Goal: Task Accomplishment & Management: Use online tool/utility

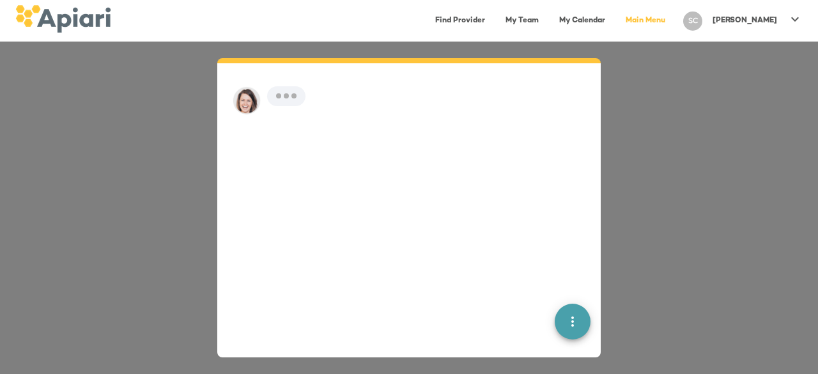
scroll to position [18, 0]
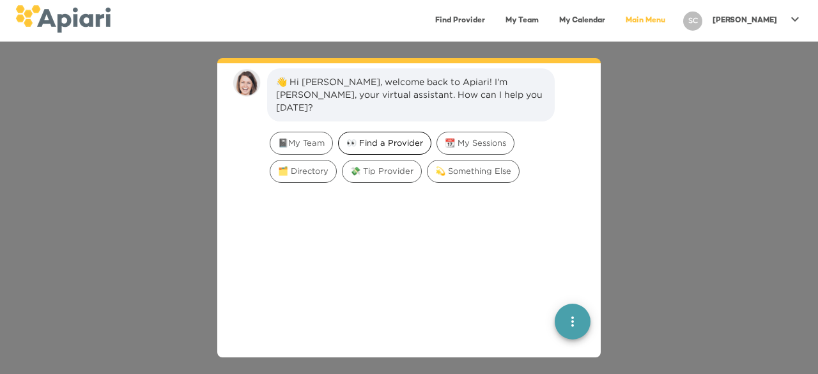
click at [407, 137] on span "👀 Find a Provider" at bounding box center [385, 143] width 92 height 12
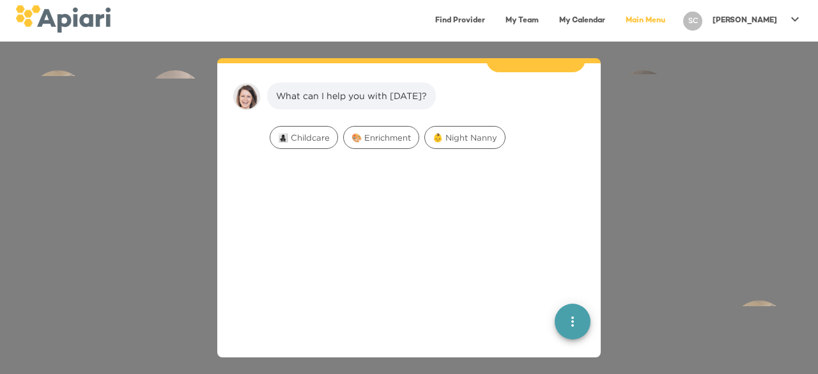
scroll to position [105, 0]
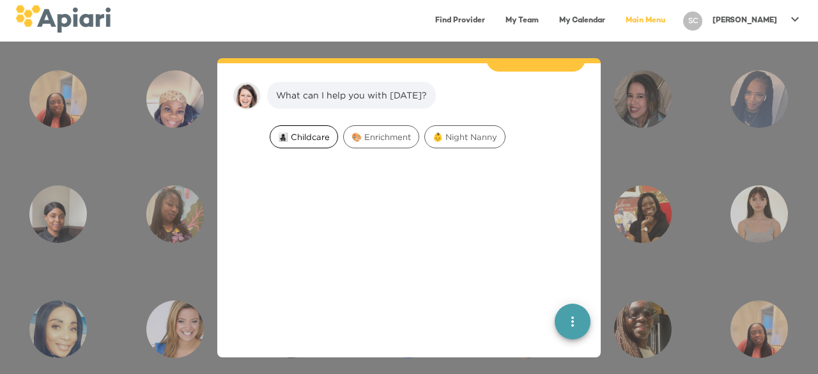
click at [315, 131] on span "👩‍👧‍👦 Childcare" at bounding box center [303, 137] width 67 height 12
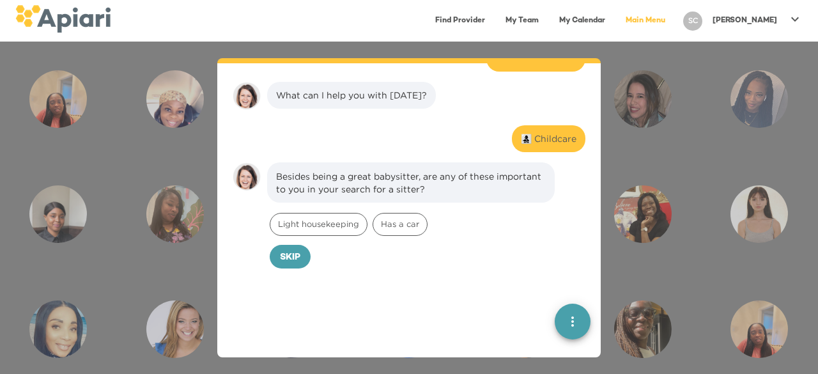
scroll to position [186, 0]
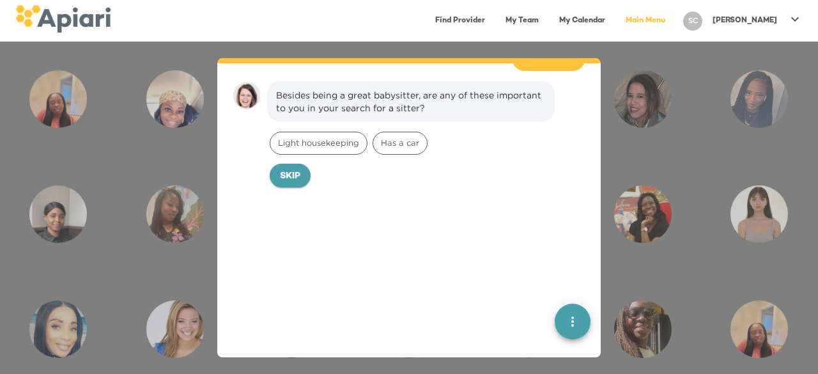
click at [302, 164] on button "Skip" at bounding box center [290, 176] width 41 height 24
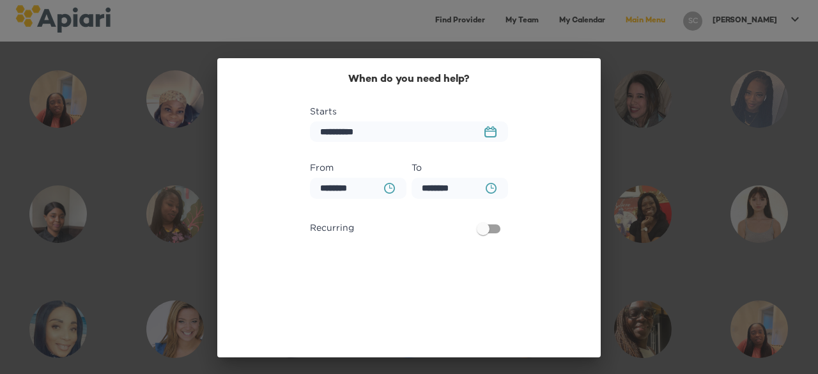
scroll to position [274, 0]
click at [491, 130] on rect "button" at bounding box center [490, 132] width 11 height 8
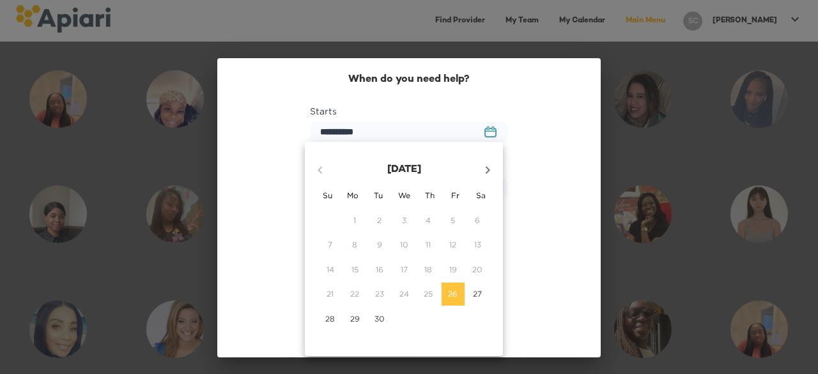
click at [492, 162] on icon "button" at bounding box center [487, 169] width 15 height 15
click at [401, 223] on span "1" at bounding box center [404, 220] width 23 height 11
type input "**********"
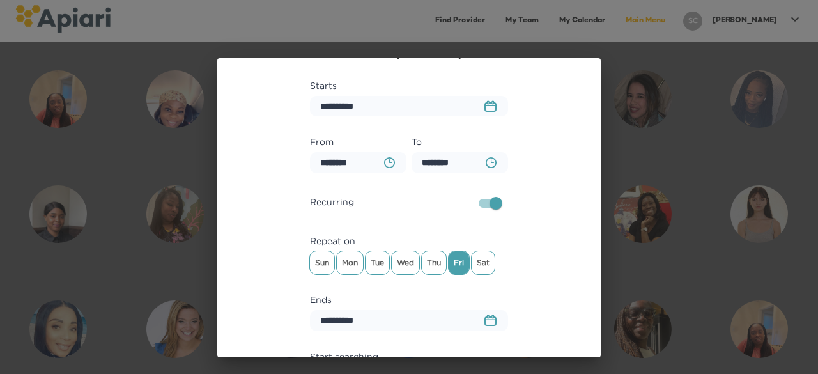
scroll to position [36, 0]
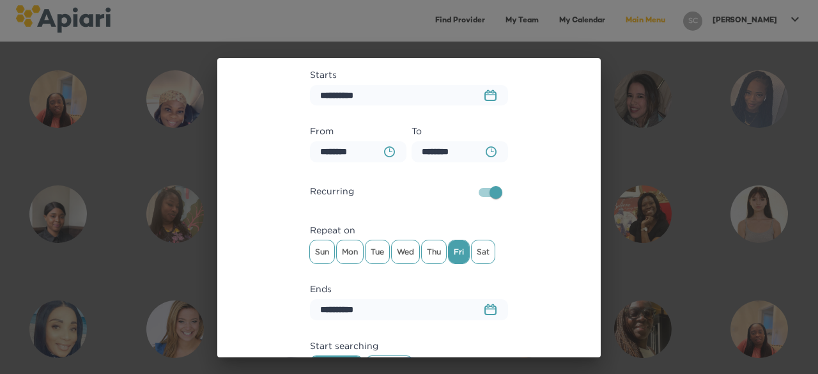
click at [486, 313] on icon "23979DC4-A7E4-489C-88E7-37869341D308 Created with sketchtool." at bounding box center [491, 310] width 12 height 12
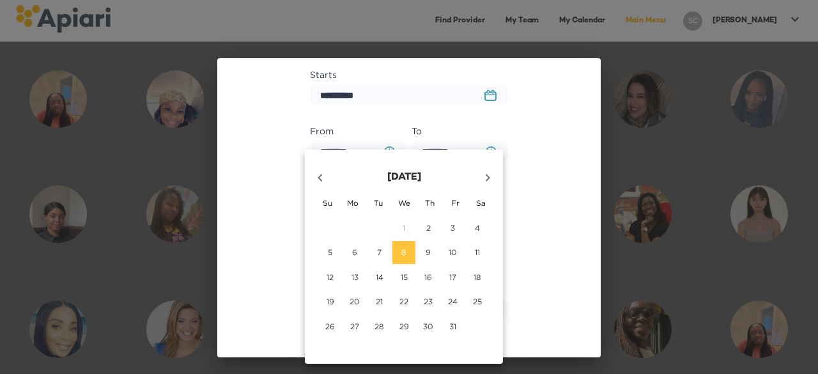
click at [492, 176] on icon "button" at bounding box center [487, 177] width 15 height 15
click at [444, 301] on span "21" at bounding box center [453, 301] width 23 height 11
type input "**********"
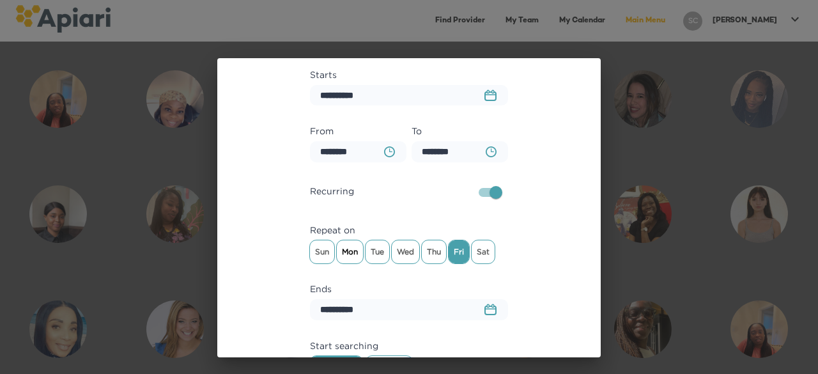
click at [352, 251] on span "Mon" at bounding box center [350, 251] width 26 height 19
click at [369, 254] on span "Tue" at bounding box center [378, 251] width 24 height 19
click at [428, 253] on span "Thu" at bounding box center [434, 251] width 24 height 19
click at [462, 254] on span "Fri" at bounding box center [459, 251] width 20 height 19
click at [545, 255] on div "**********" at bounding box center [409, 228] width 353 height 387
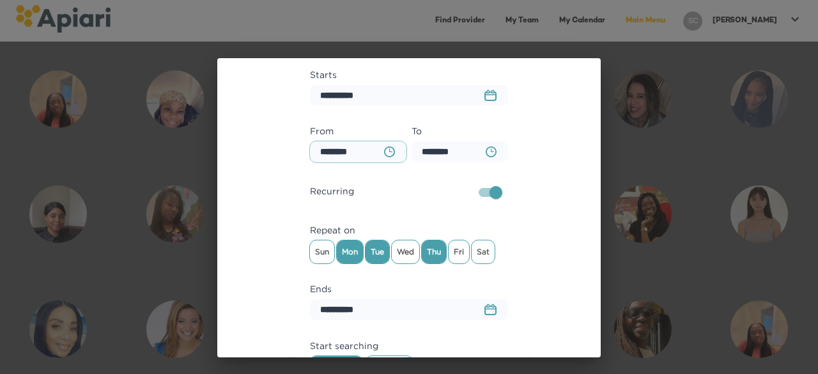
click at [368, 148] on input "********" at bounding box center [358, 151] width 97 height 21
click at [384, 150] on icon "BA0D2328-0349-4FFE-B945-982DA367CA30 Created with sketchtool." at bounding box center [389, 151] width 11 height 11
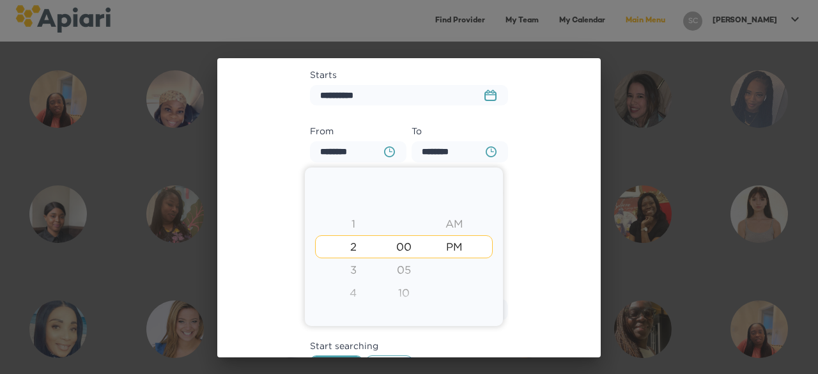
click at [359, 276] on div "3" at bounding box center [353, 269] width 51 height 23
type input "********"
click at [563, 240] on div at bounding box center [409, 187] width 818 height 374
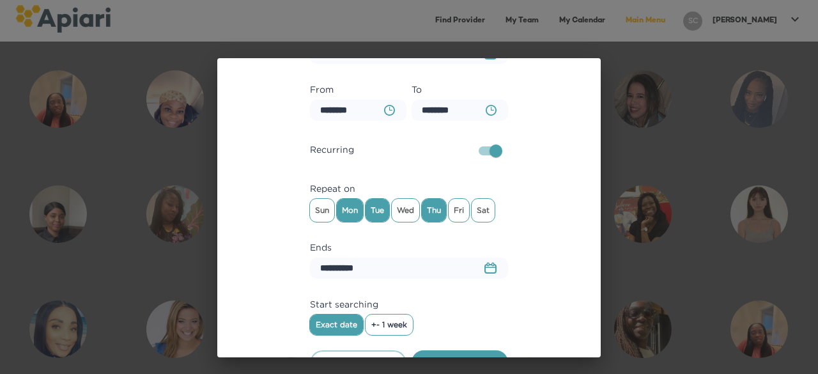
scroll to position [105, 0]
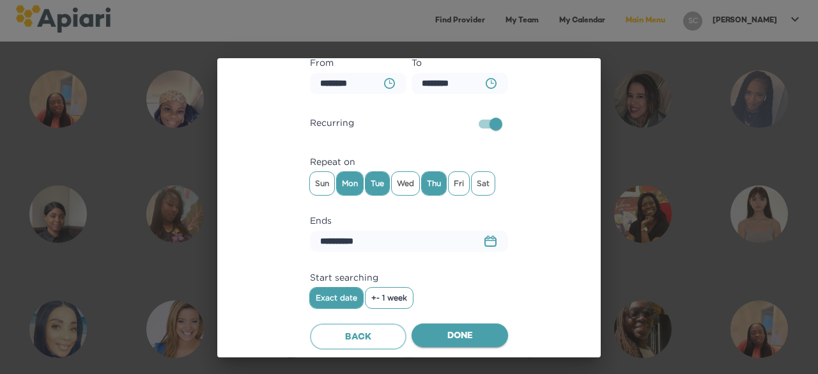
click at [451, 338] on span "Done" at bounding box center [460, 337] width 76 height 16
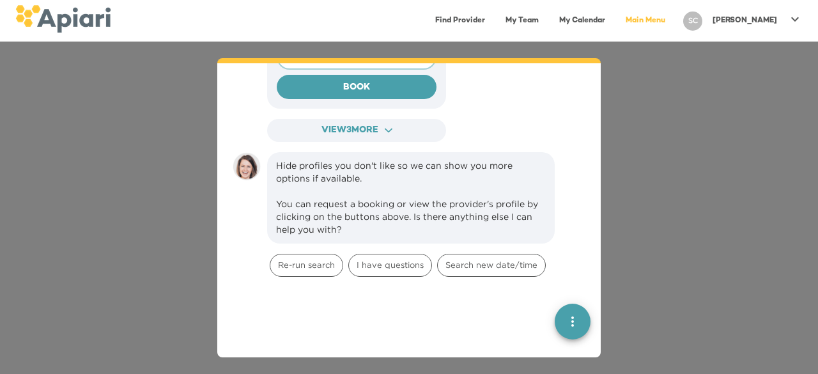
scroll to position [1036, 0]
click at [393, 125] on button "View 3 more ACAF9A9D-F959-4453-8A96-698DF63F3F06 Created with sketchtool." at bounding box center [356, 131] width 179 height 24
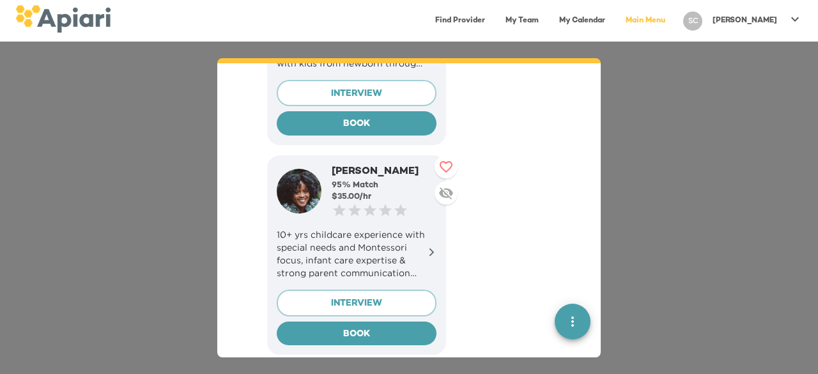
scroll to position [1592, 0]
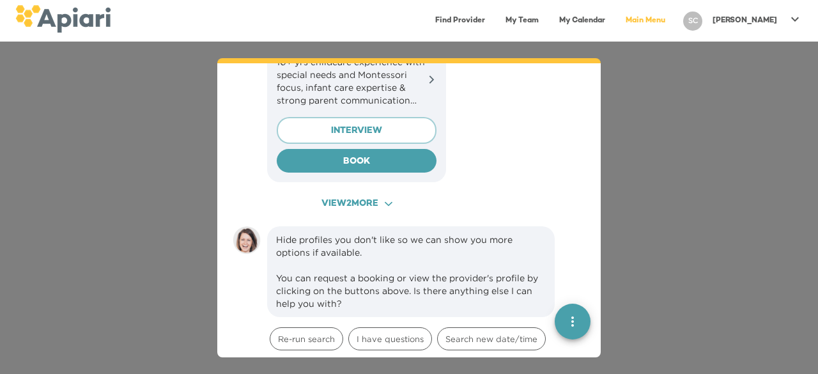
click at [373, 196] on span "View 2 more ACAF9A9D-F959-4453-8A96-698DF63F3F06 Created with sketchtool." at bounding box center [357, 204] width 156 height 16
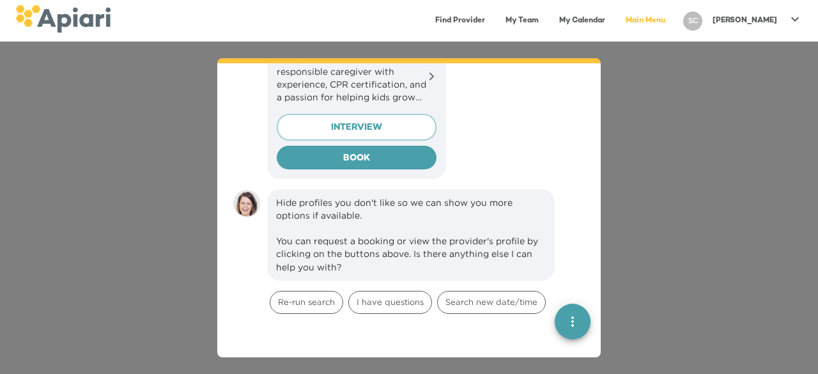
scroll to position [2016, 0]
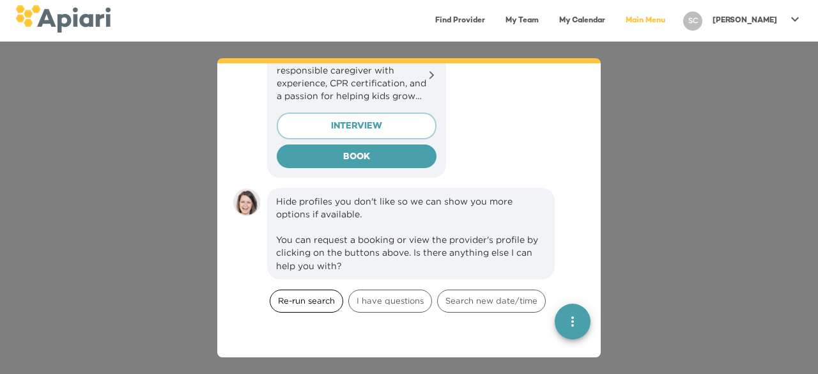
click at [336, 295] on span "Re-run search" at bounding box center [306, 301] width 72 height 12
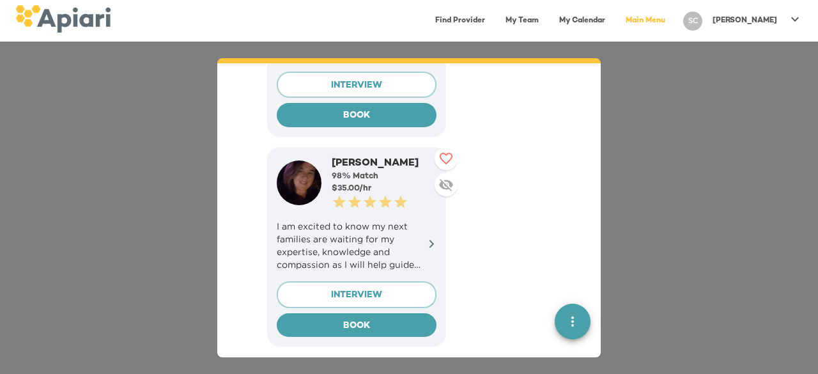
scroll to position [2691, 0]
click at [346, 221] on p "I am excited to know my next families are waiting for my expertise, knowledge a…" at bounding box center [357, 246] width 160 height 51
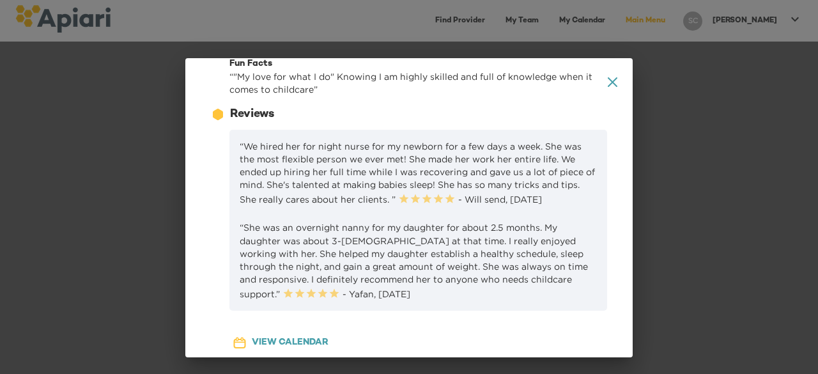
scroll to position [290, 0]
click at [608, 79] on icon at bounding box center [613, 82] width 10 height 10
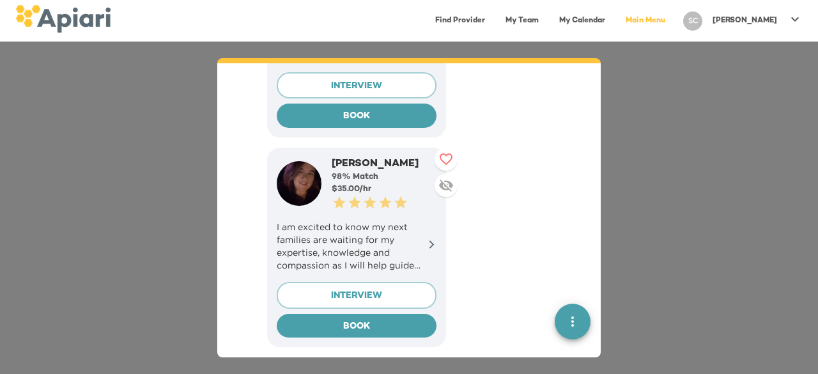
click at [437, 228] on div "[PERSON_NAME] 98 % Match $ 35.00 /hr 0.5 Stars 1 Star 1.5 Stars 2 Stars 2.5 Sta…" at bounding box center [356, 248] width 179 height 200
click at [429, 240] on icon at bounding box center [432, 245] width 10 height 10
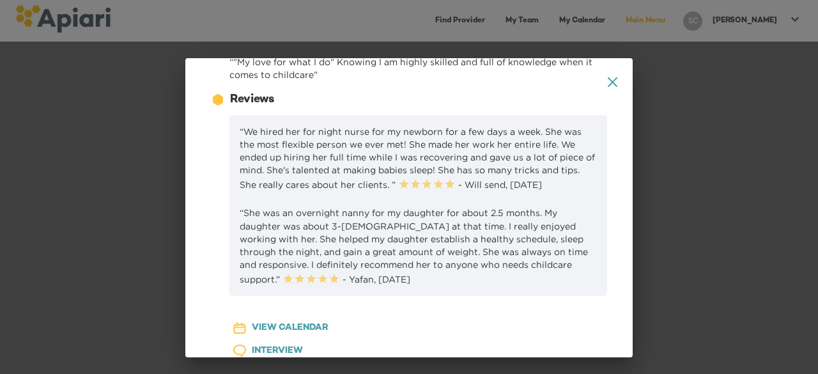
scroll to position [460, 0]
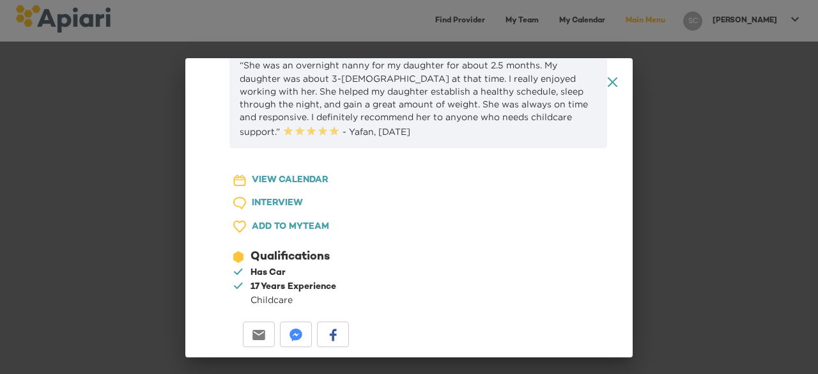
click at [610, 78] on div "A1D20667-DBDC-461F-895E-AC602C3246CF Created with sketchtool. A4A3651C-AC5F-40B…" at bounding box center [409, 207] width 448 height 299
click at [608, 81] on icon "A1D20667-DBDC-461F-895E-AC602C3246CF Created with sketchtool." at bounding box center [613, 82] width 10 height 10
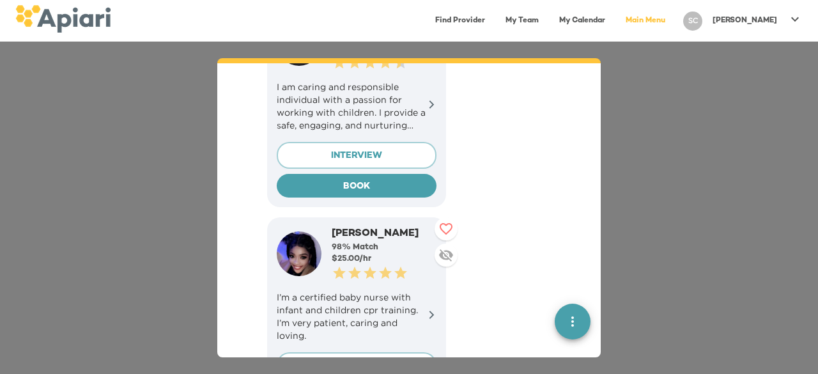
scroll to position [2412, 0]
click at [406, 290] on p "I’m a certified baby nurse with infant and children cpr training. I’m very pati…" at bounding box center [357, 315] width 160 height 51
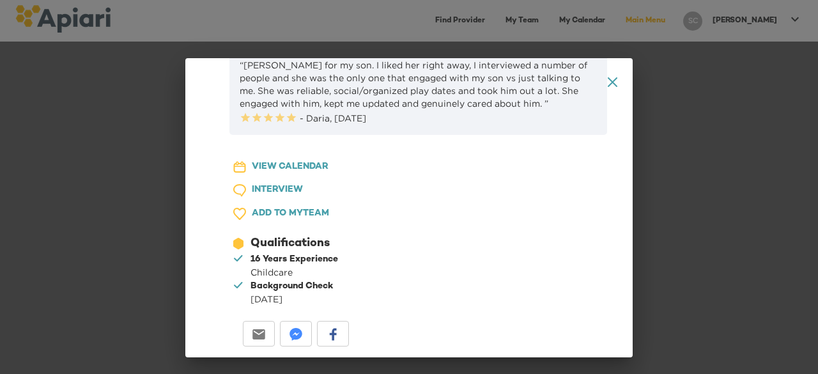
scroll to position [999, 0]
click at [608, 84] on icon "A1D20667-DBDC-461F-895E-AC602C3246CF Created with sketchtool." at bounding box center [613, 82] width 10 height 10
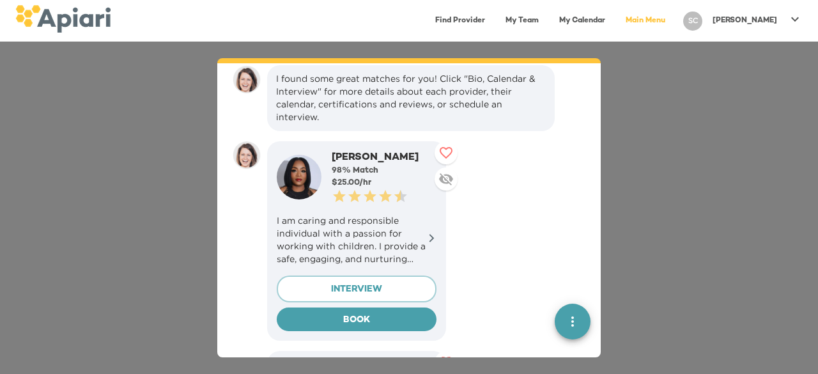
scroll to position [2264, 0]
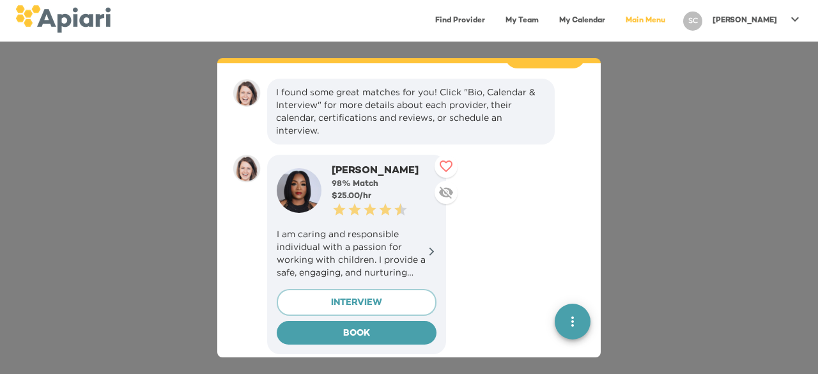
click at [420, 238] on p "I am caring and responsible individual with a passion for working with children…" at bounding box center [357, 253] width 160 height 51
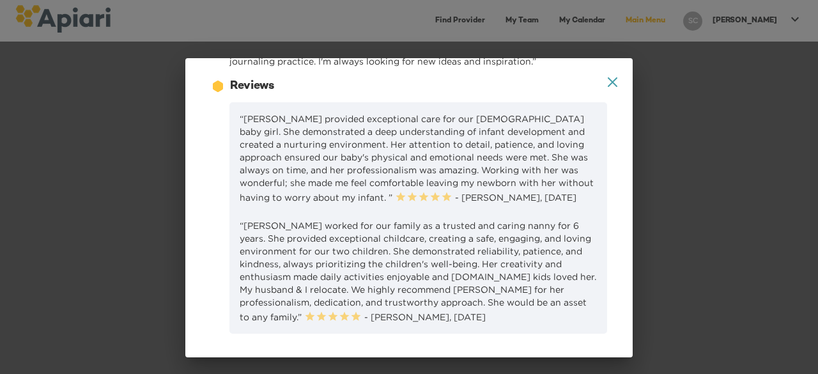
scroll to position [510, 0]
click at [608, 84] on icon "A1D20667-DBDC-461F-895E-AC602C3246CF Created with sketchtool." at bounding box center [613, 82] width 10 height 10
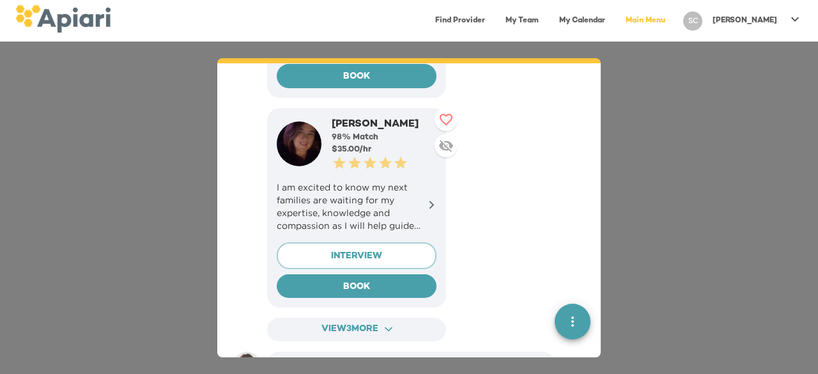
scroll to position [2732, 0]
click at [373, 195] on p "I am excited to know my next families are waiting for my expertise, knowledge a…" at bounding box center [357, 205] width 160 height 51
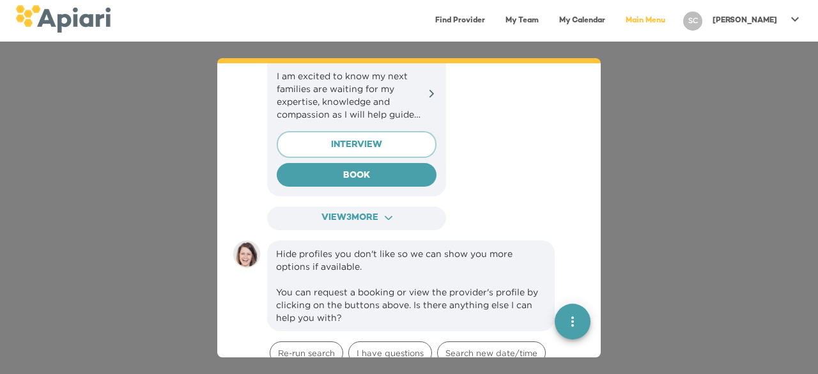
scroll to position [2844, 0]
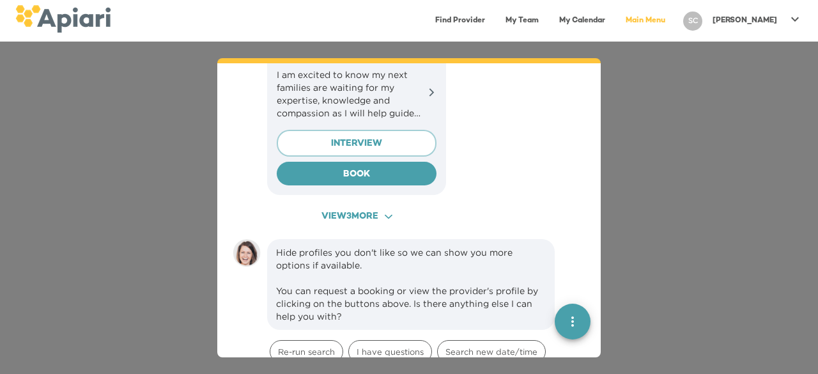
click at [402, 209] on span "View 3 more ACAF9A9D-F959-4453-8A96-698DF63F3F06 Created with sketchtool." at bounding box center [357, 217] width 156 height 16
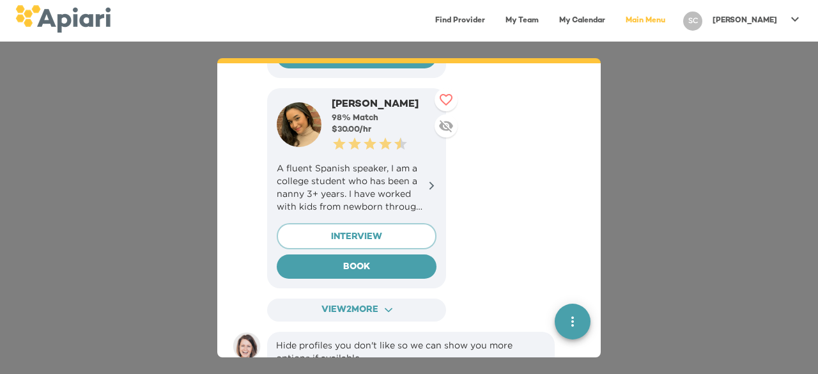
scroll to position [3381, 0]
click at [404, 182] on p "A fluent Spanish speaker, I am a college student who has been a nanny 3+ years.…" at bounding box center [357, 186] width 160 height 51
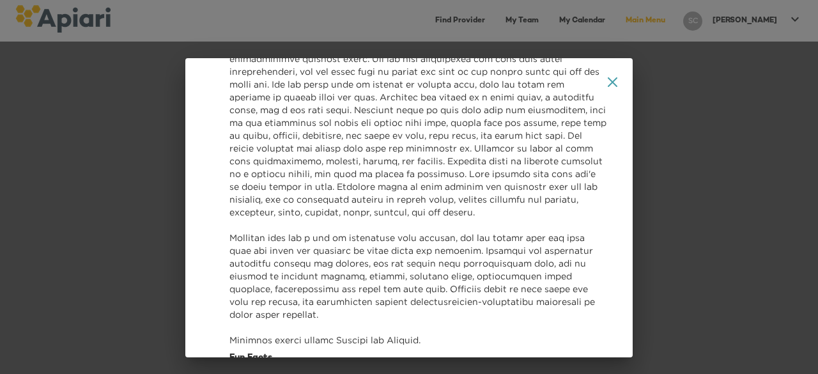
scroll to position [0, 0]
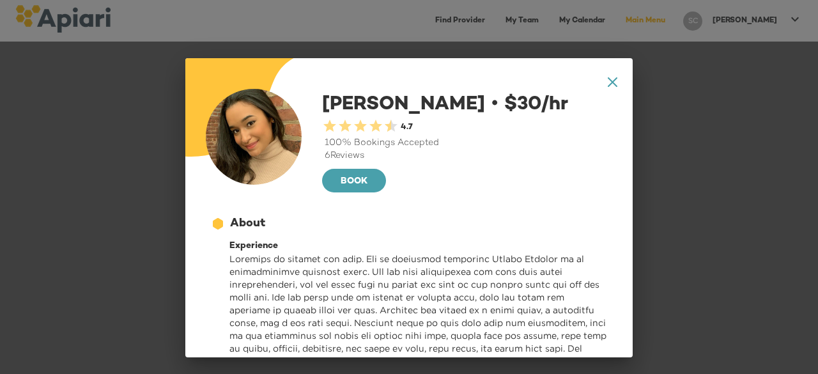
click at [608, 82] on icon at bounding box center [613, 82] width 10 height 10
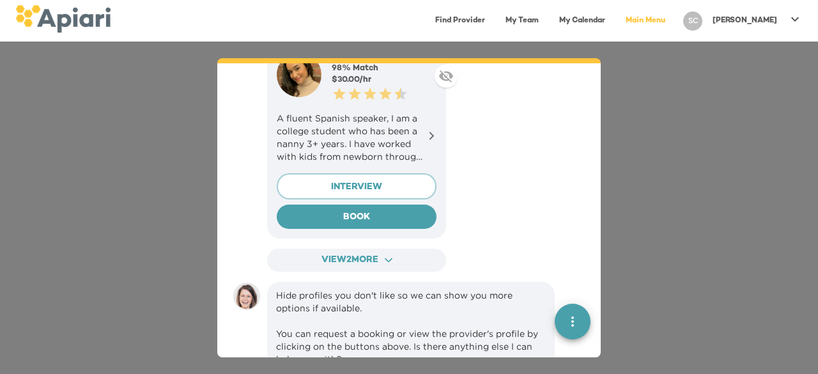
scroll to position [3432, 0]
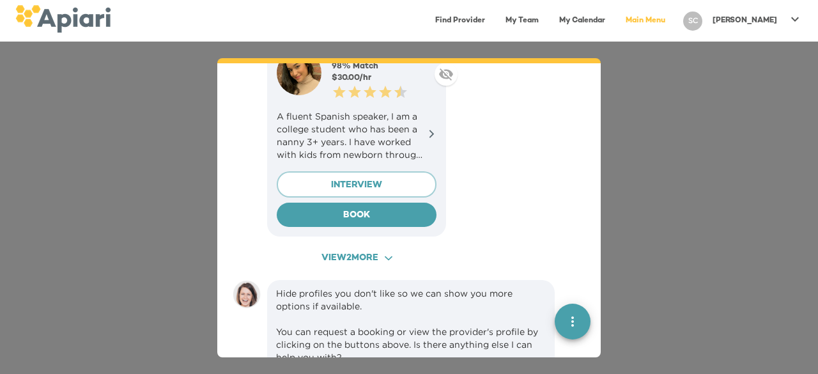
click at [435, 247] on button "View 2 more ACAF9A9D-F959-4453-8A96-698DF63F3F06 Created with sketchtool." at bounding box center [356, 259] width 179 height 24
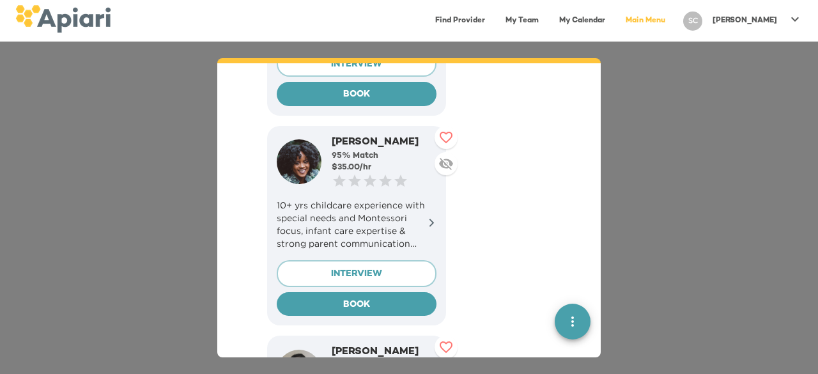
scroll to position [3553, 0]
click at [417, 204] on p "10+ yrs childcare experience with special needs and Montessori focus, infant ca…" at bounding box center [357, 224] width 160 height 51
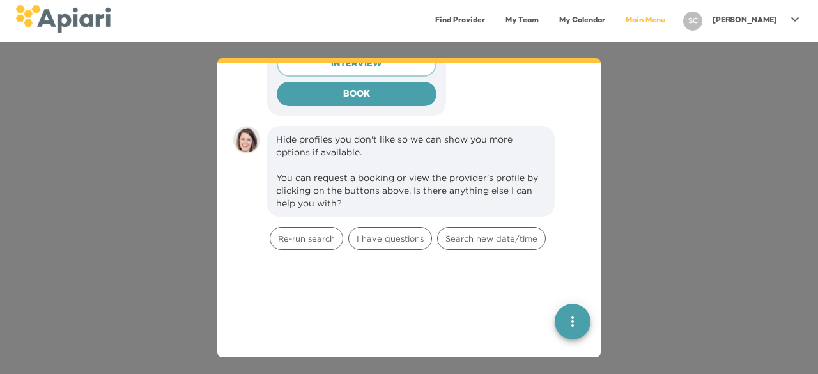
scroll to position [3978, 0]
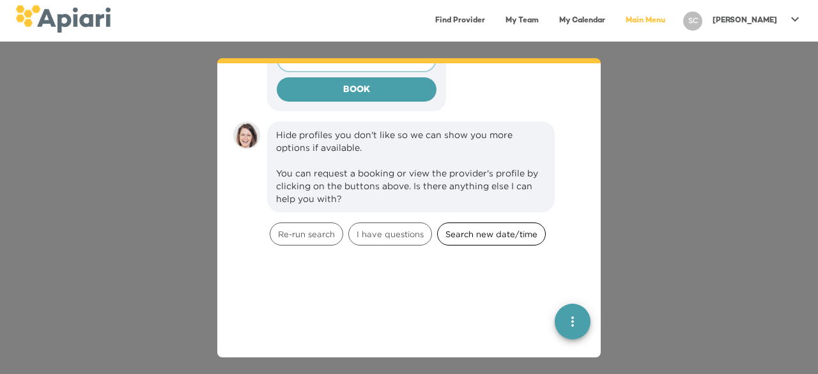
click at [486, 228] on span "Search new date/time" at bounding box center [491, 234] width 107 height 12
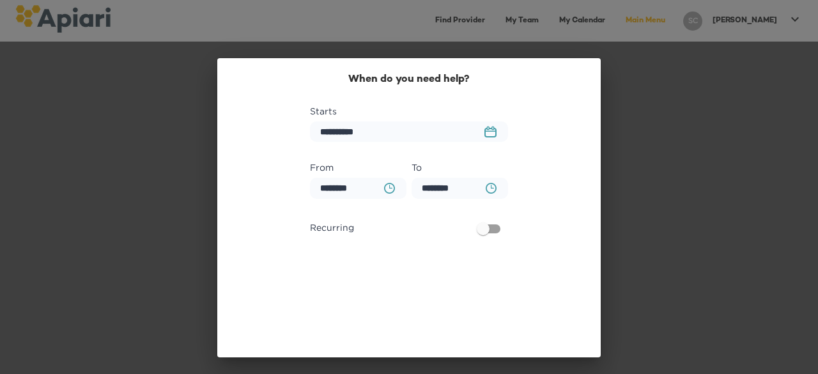
scroll to position [4156, 0]
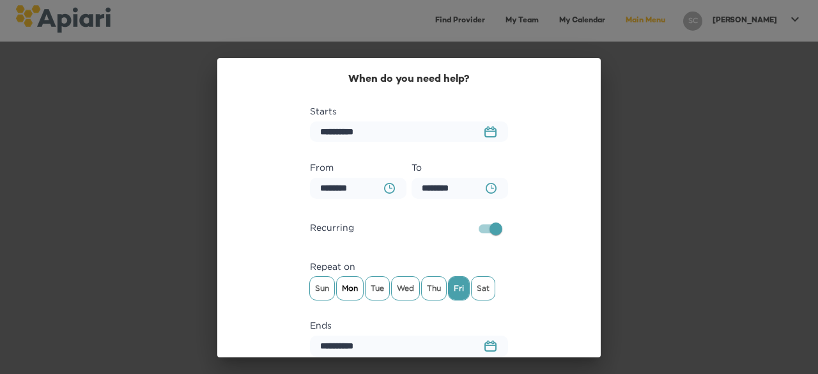
click at [341, 291] on span "Mon" at bounding box center [350, 288] width 26 height 19
click at [400, 294] on span "Wed" at bounding box center [405, 288] width 27 height 19
click at [431, 298] on div "Thu" at bounding box center [434, 288] width 24 height 23
click at [452, 302] on div "Repeat on Sun Mon Tue Wed Thu Fri Sat" at bounding box center [408, 285] width 203 height 59
click at [453, 295] on span "Fri" at bounding box center [459, 288] width 20 height 19
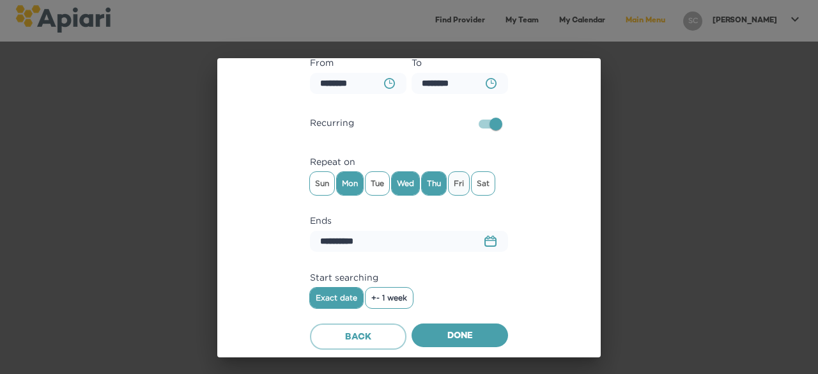
scroll to position [0, 0]
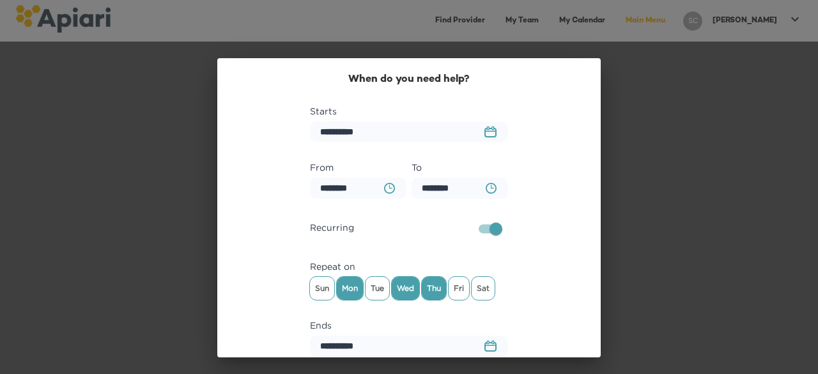
click at [492, 126] on button "23979DC4-A7E4-489C-88E7-37869341D308 Created with sketchtool." at bounding box center [490, 131] width 27 height 27
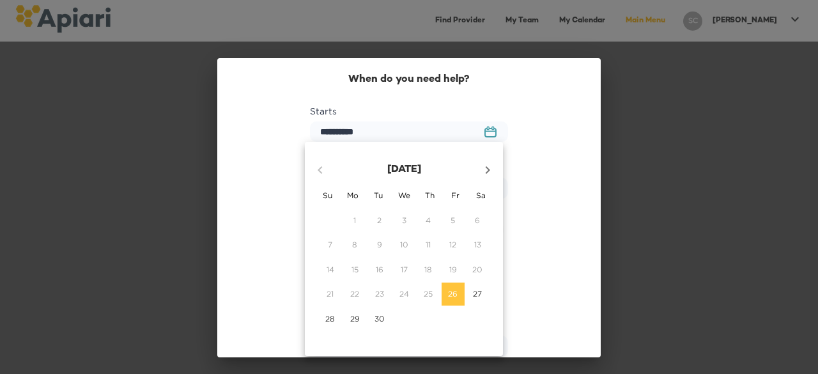
click at [486, 175] on icon "button" at bounding box center [487, 169] width 15 height 15
click at [408, 221] on span "1" at bounding box center [404, 220] width 23 height 11
type input "**********"
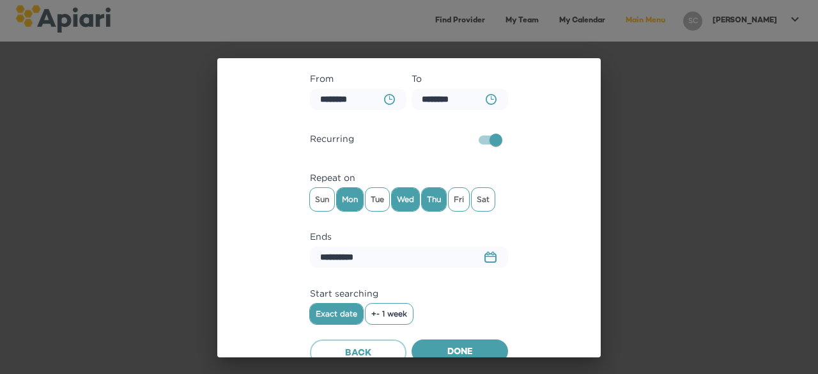
scroll to position [105, 0]
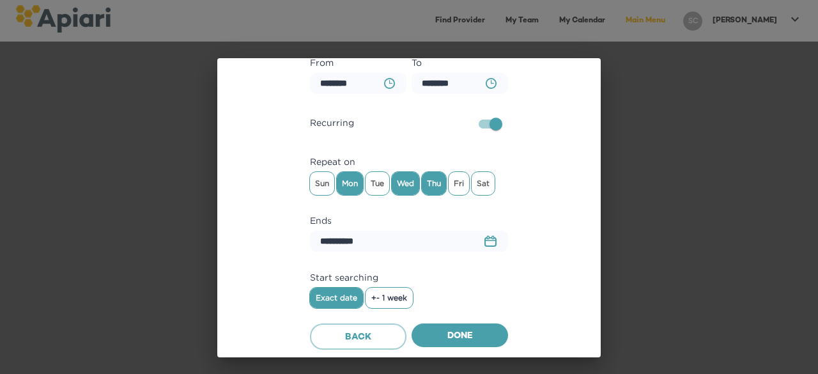
click at [485, 235] on icon "23979DC4-A7E4-489C-88E7-37869341D308 Created with sketchtool." at bounding box center [491, 241] width 12 height 12
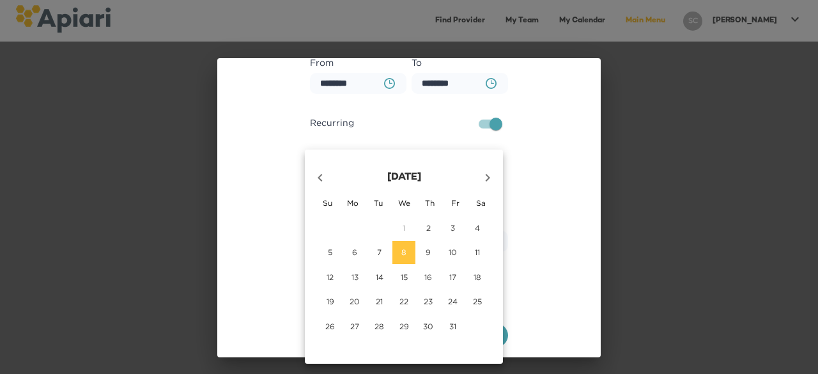
click at [488, 187] on button "button" at bounding box center [487, 177] width 31 height 31
click at [452, 309] on button "21" at bounding box center [453, 301] width 23 height 23
type input "**********"
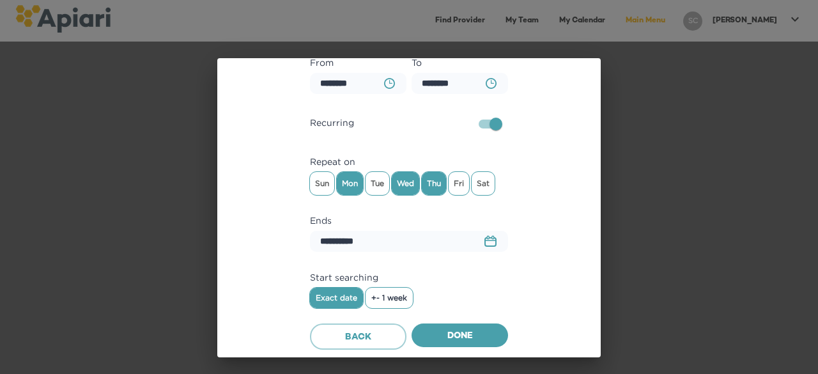
click at [400, 295] on span "+- 1 week" at bounding box center [389, 297] width 36 height 9
click at [481, 275] on label "Start searching" at bounding box center [409, 277] width 198 height 15
click at [469, 329] on span "Done" at bounding box center [460, 337] width 76 height 16
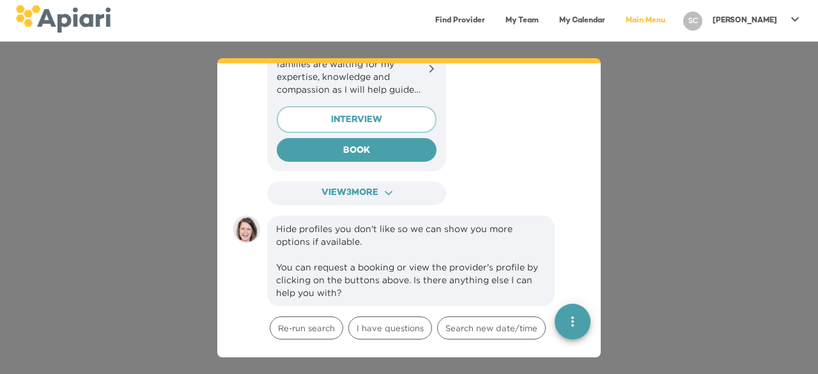
scroll to position [4884, 0]
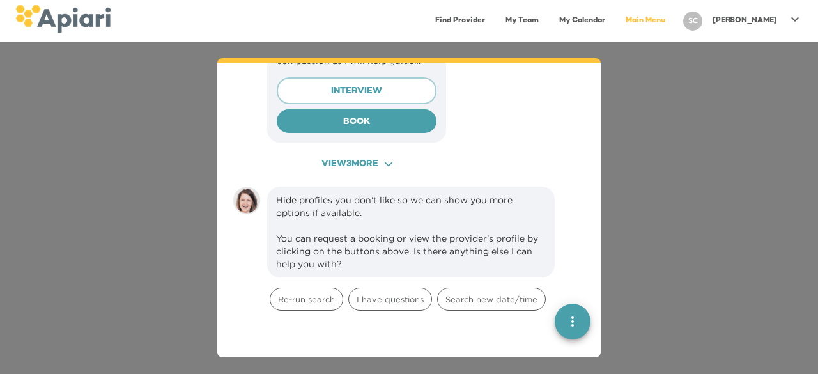
click at [405, 153] on button "View 3 more ACAF9A9D-F959-4453-8A96-698DF63F3F06 Created with sketchtool." at bounding box center [356, 165] width 179 height 24
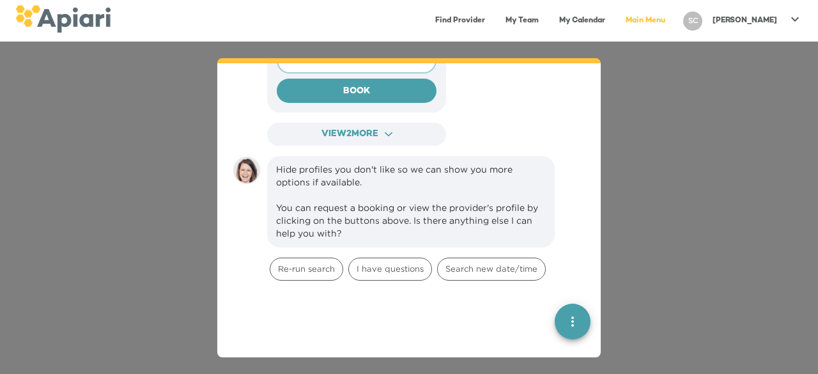
scroll to position [5545, 0]
click at [423, 126] on span "View 2 more ACAF9A9D-F959-4453-8A96-698DF63F3F06 Created with sketchtool." at bounding box center [357, 134] width 156 height 16
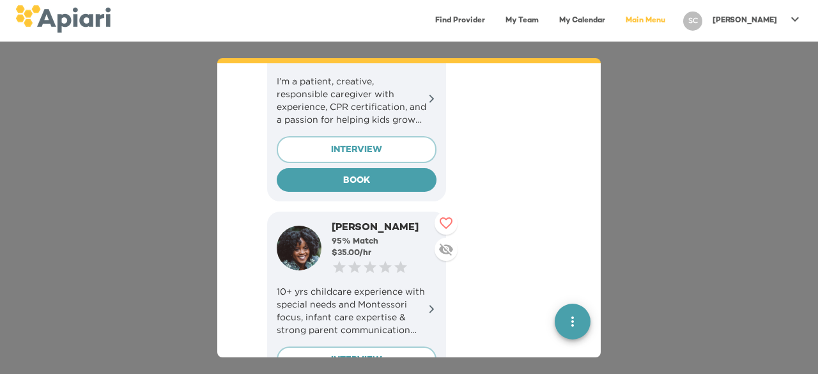
scroll to position [5246, 0]
click at [446, 241] on icon at bounding box center [446, 248] width 15 height 15
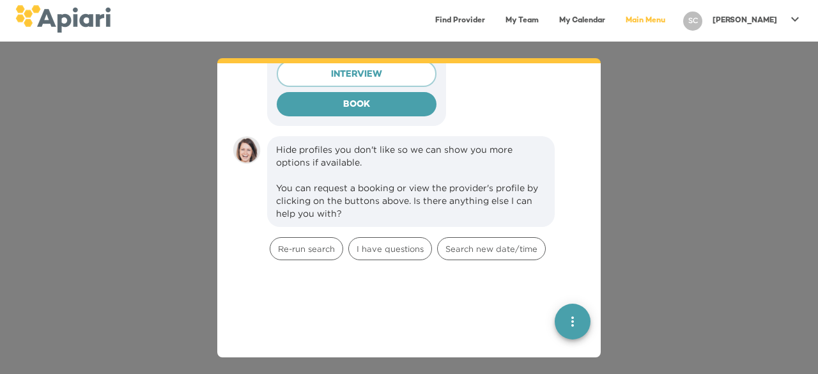
scroll to position [5825, 0]
click at [507, 242] on span "Search new date/time" at bounding box center [491, 248] width 107 height 12
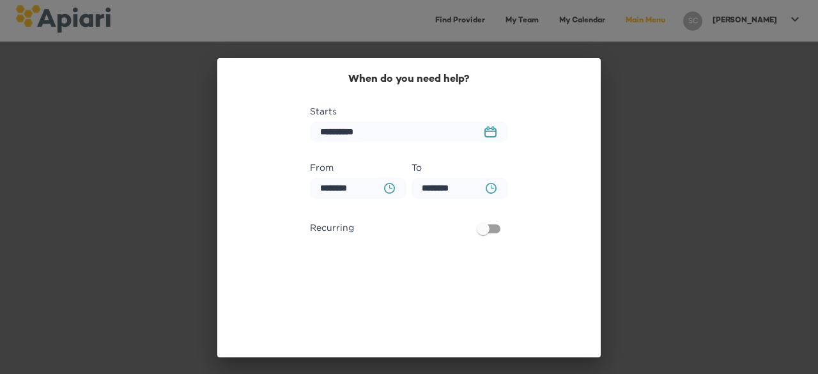
scroll to position [6017, 0]
click at [494, 130] on button "23979DC4-A7E4-489C-88E7-37869341D308 Created with sketchtool." at bounding box center [490, 131] width 27 height 27
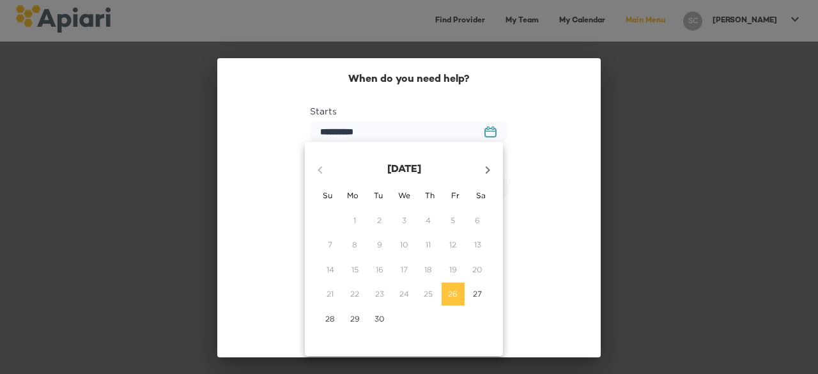
click at [492, 166] on icon "button" at bounding box center [487, 169] width 15 height 15
click at [407, 218] on span "1" at bounding box center [404, 220] width 23 height 11
type input "**********"
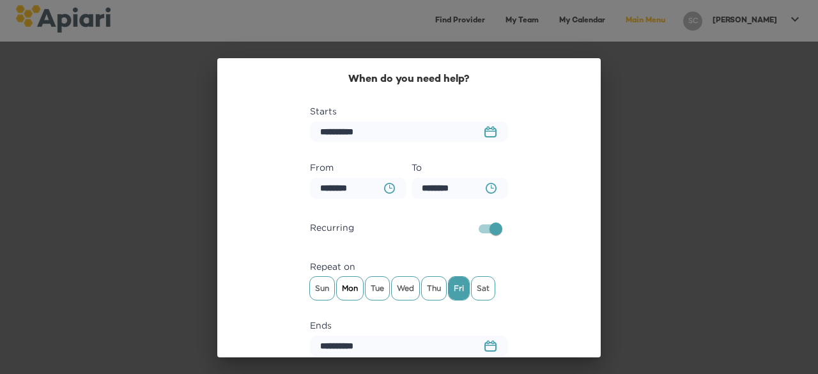
click at [337, 285] on span "Mon" at bounding box center [350, 288] width 26 height 19
click at [403, 294] on span "Wed" at bounding box center [405, 288] width 27 height 19
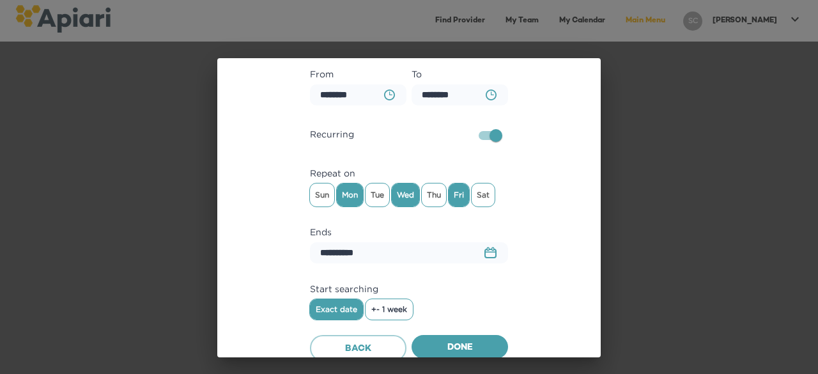
scroll to position [105, 0]
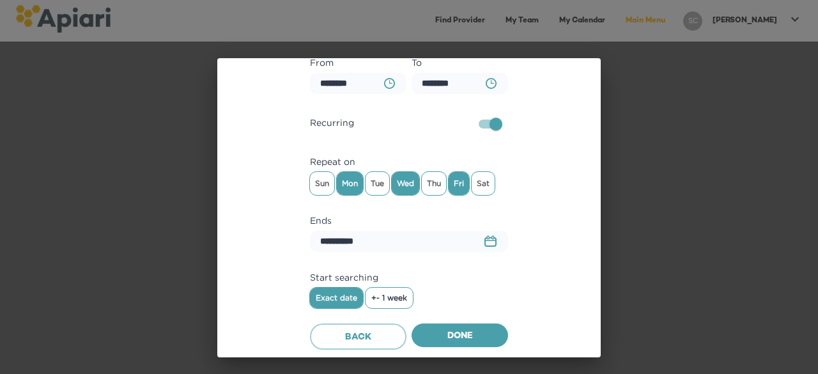
click at [485, 238] on icon "23979DC4-A7E4-489C-88E7-37869341D308 Created with sketchtool." at bounding box center [491, 241] width 12 height 12
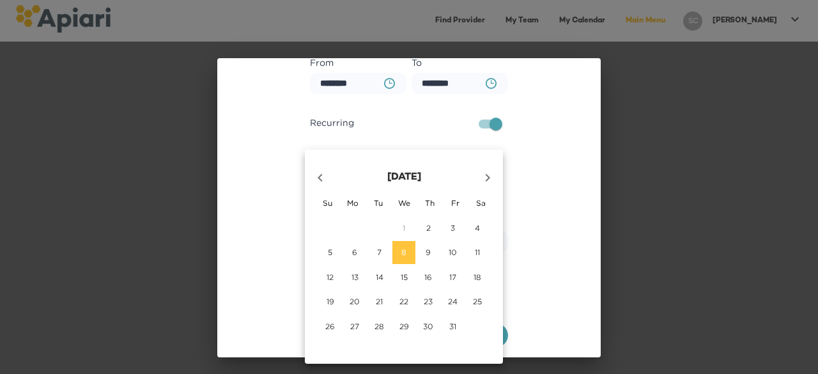
click at [450, 328] on p "31" at bounding box center [452, 326] width 7 height 11
type input "**********"
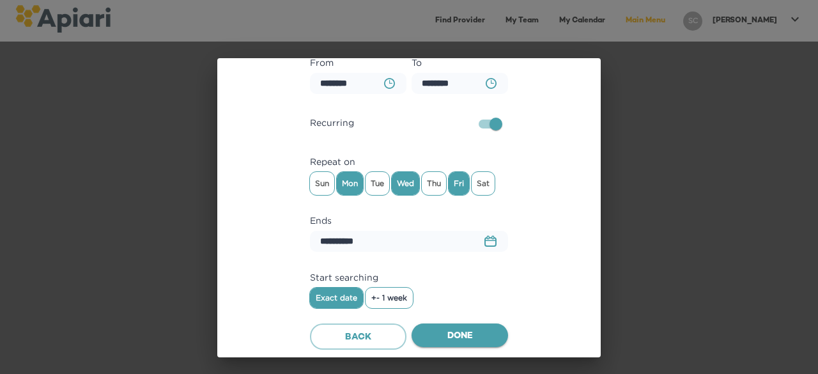
click at [478, 331] on span "Done" at bounding box center [460, 337] width 76 height 16
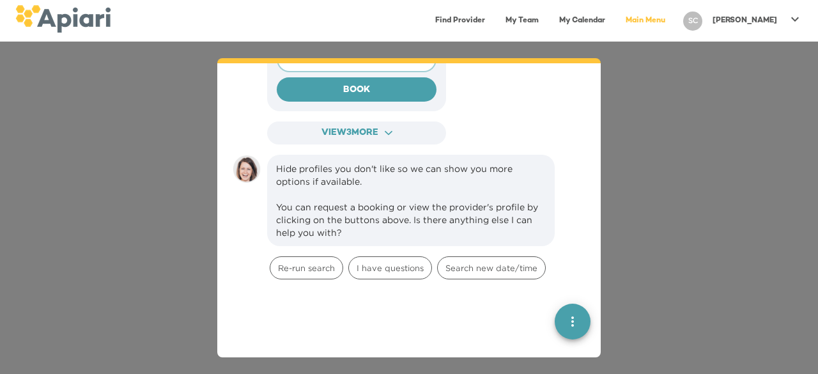
scroll to position [6776, 0]
click at [366, 125] on span "View 3 more ACAF9A9D-F959-4453-8A96-698DF63F3F06 Created with sketchtool." at bounding box center [357, 133] width 156 height 16
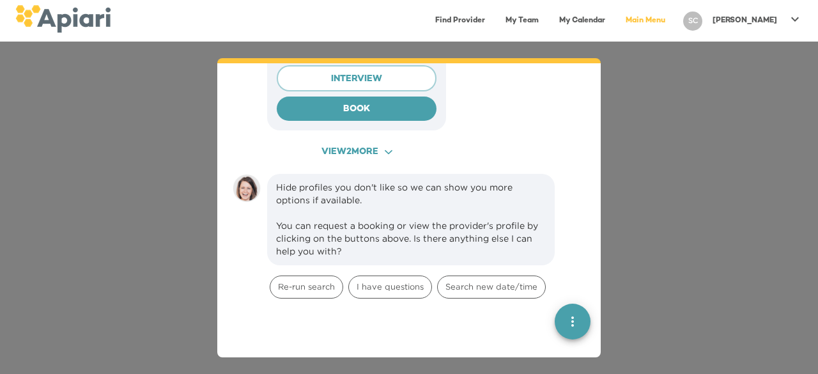
scroll to position [7388, 0]
click at [364, 144] on span "View 2 more ACAF9A9D-F959-4453-8A96-698DF63F3F06 Created with sketchtool." at bounding box center [357, 152] width 156 height 16
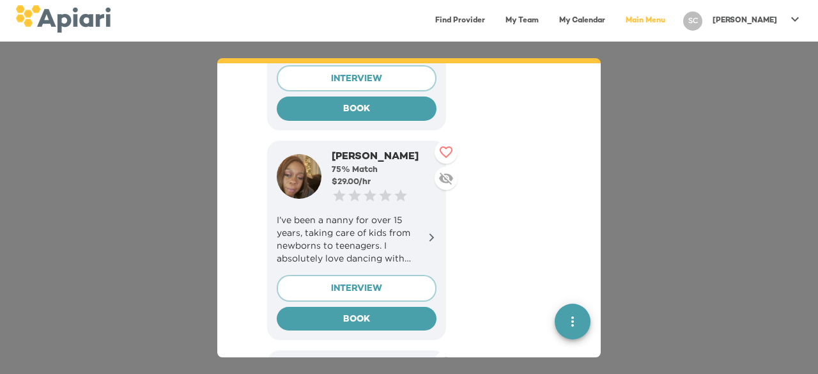
scroll to position [7521, 0]
